Goal: Information Seeking & Learning: Find specific page/section

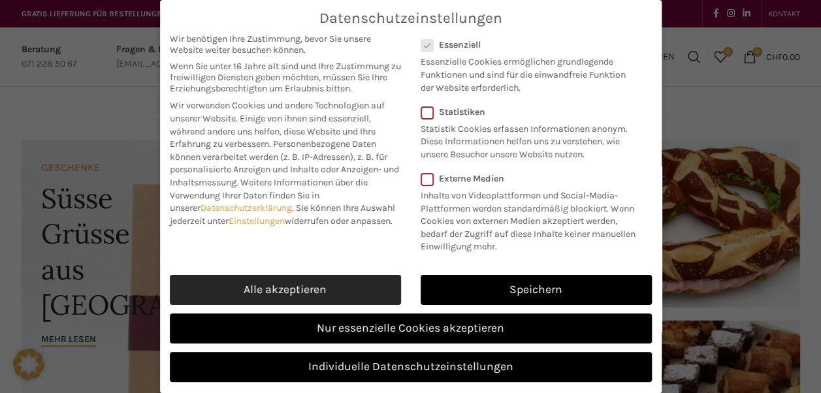
click at [280, 301] on link "Alle akzeptieren" at bounding box center [285, 290] width 231 height 30
checkbox input "true"
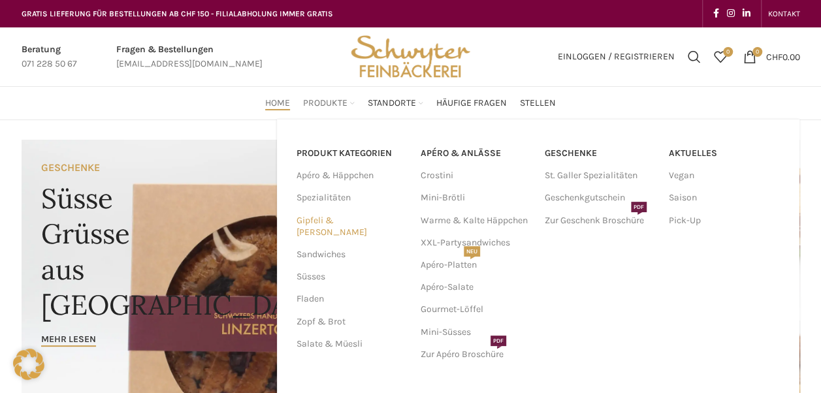
click at [317, 219] on link "Gipfeli & [PERSON_NAME]" at bounding box center [351, 227] width 108 height 34
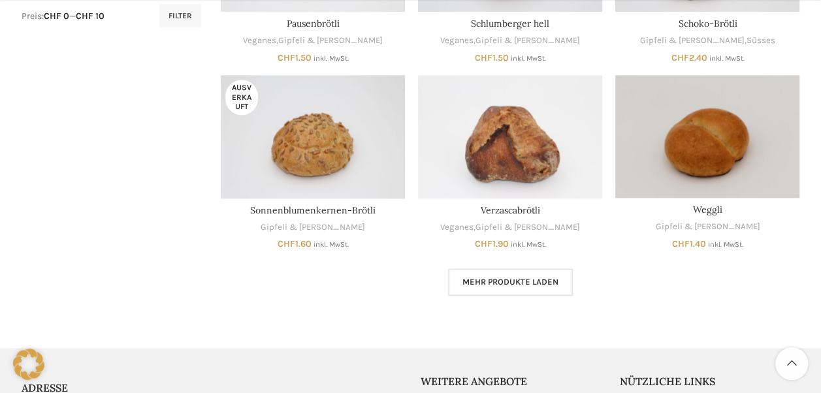
scroll to position [730, 0]
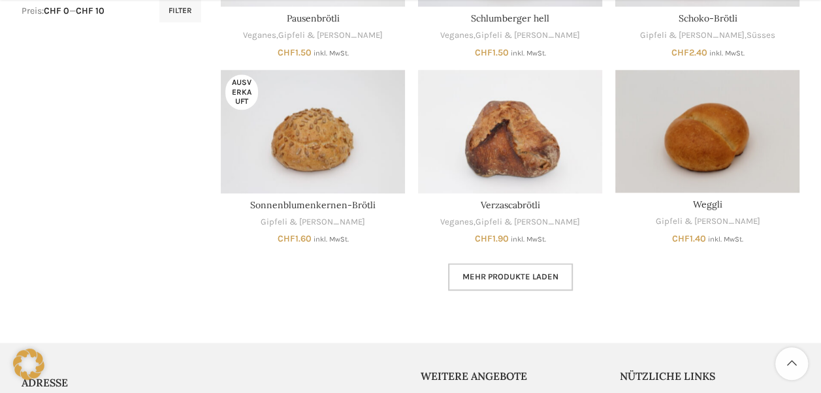
click at [494, 282] on link "Mehr Produkte laden" at bounding box center [510, 276] width 125 height 27
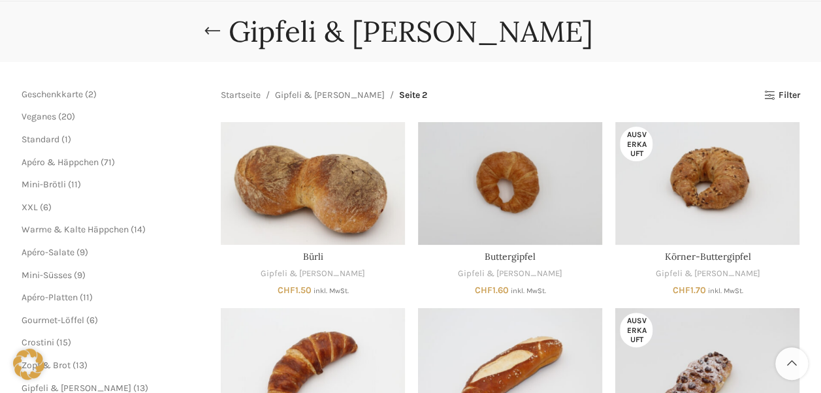
scroll to position [52, 0]
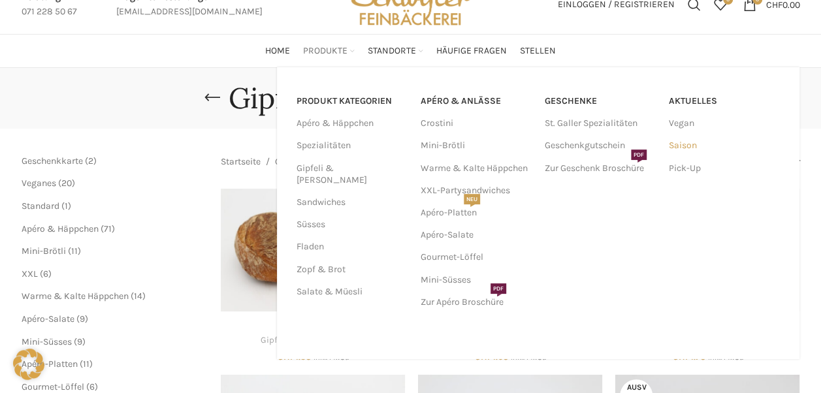
click at [690, 145] on link "Saison" at bounding box center [724, 146] width 111 height 22
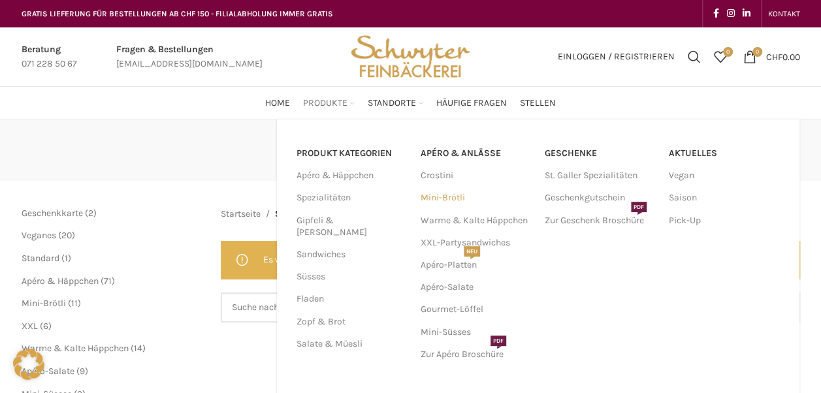
click at [442, 197] on link "Mini-Brötli" at bounding box center [476, 198] width 111 height 22
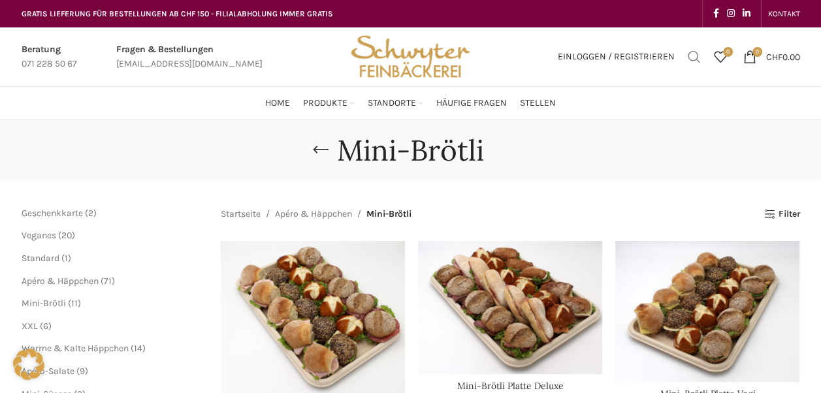
click at [691, 54] on span "Suchen" at bounding box center [694, 56] width 13 height 13
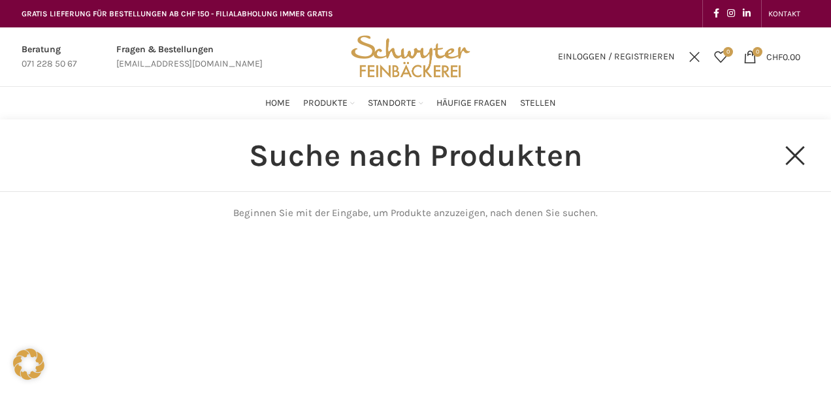
click at [221, 168] on input "Suchen" at bounding box center [415, 156] width 700 height 72
click at [267, 188] on input "Suchen" at bounding box center [415, 156] width 700 height 72
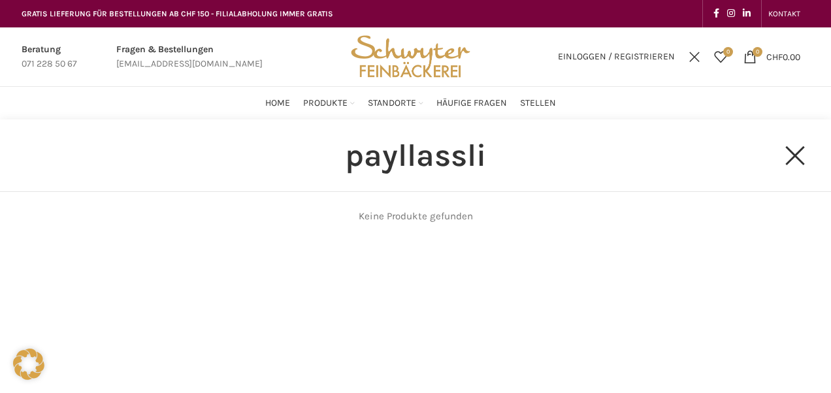
type input "payllassli"
click button "Search" at bounding box center [0, 0] width 0 height 0
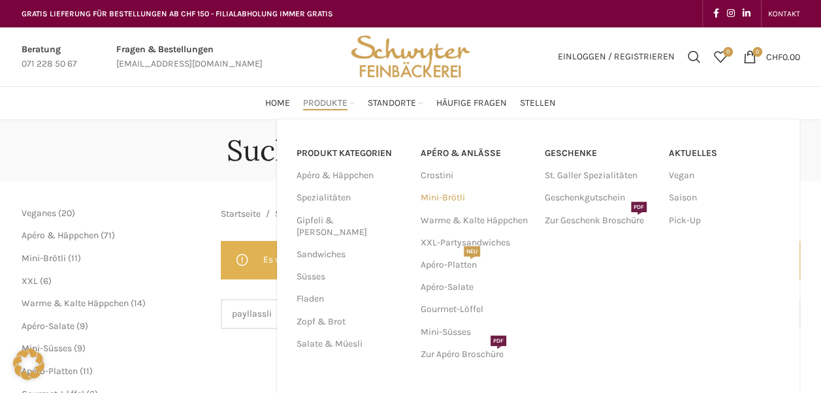
click at [447, 195] on link "Mini-Brötli" at bounding box center [476, 198] width 111 height 22
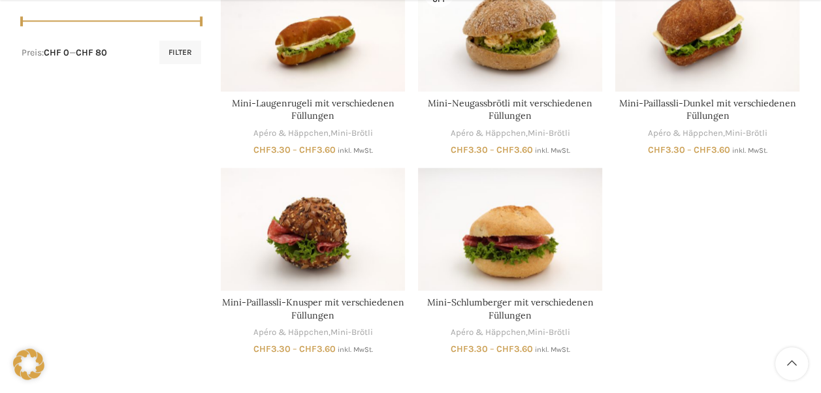
scroll to position [717, 0]
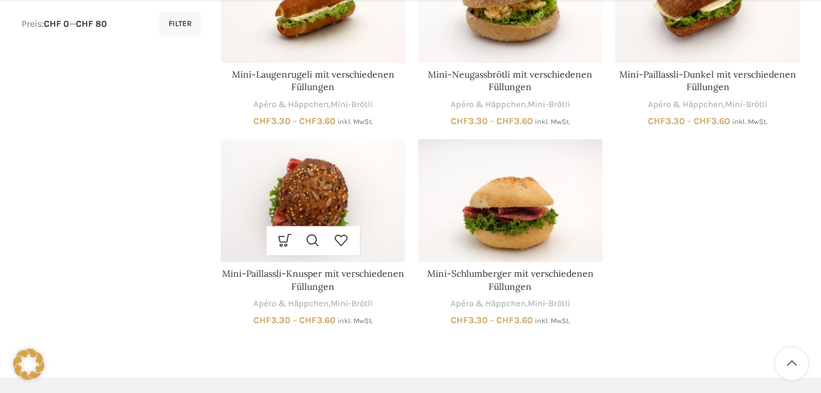
click at [304, 189] on img "Mini-Paillassli-Knusper mit verschiedenen Füllungen" at bounding box center [313, 200] width 184 height 123
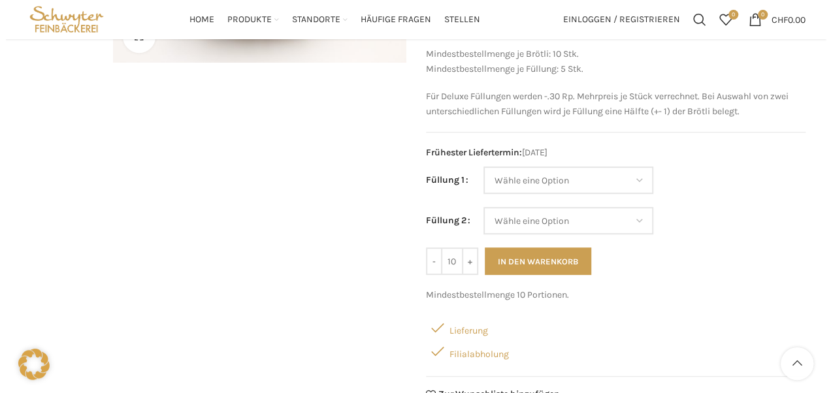
scroll to position [124, 0]
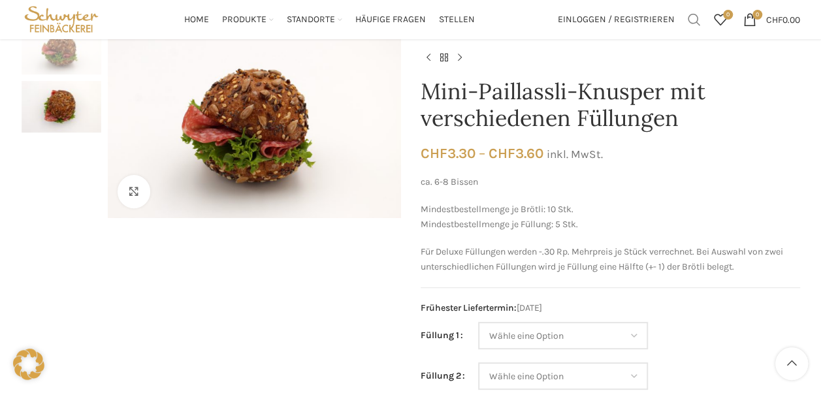
click at [691, 17] on span "Suchen" at bounding box center [694, 19] width 13 height 13
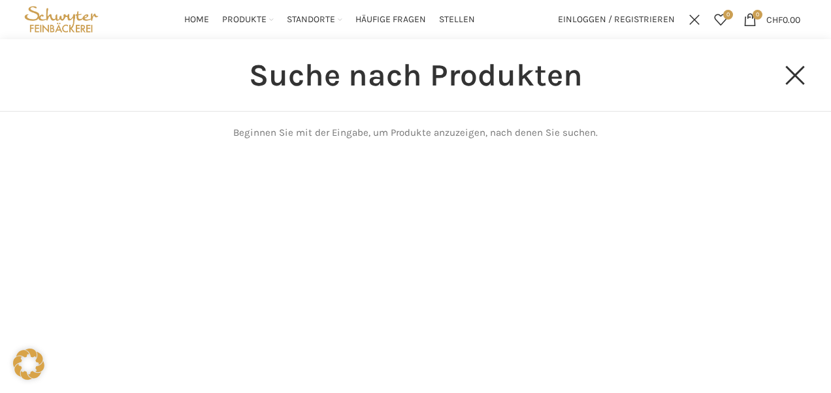
click at [268, 95] on input "Suchen" at bounding box center [415, 75] width 700 height 72
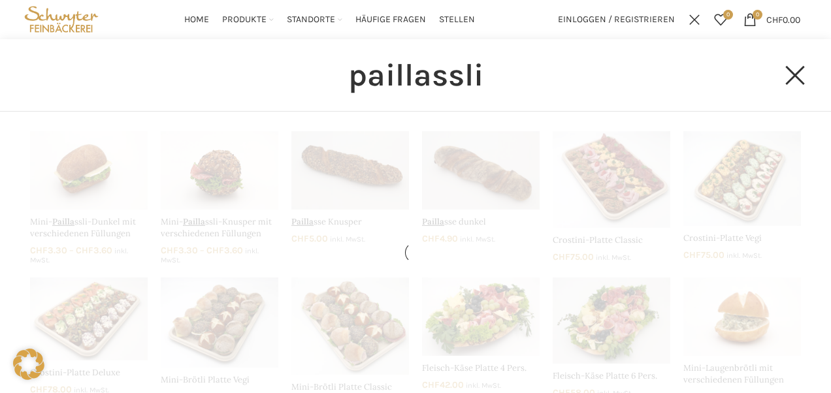
type input "paillassli"
click button "Search" at bounding box center [0, 0] width 0 height 0
